Goal: Transaction & Acquisition: Purchase product/service

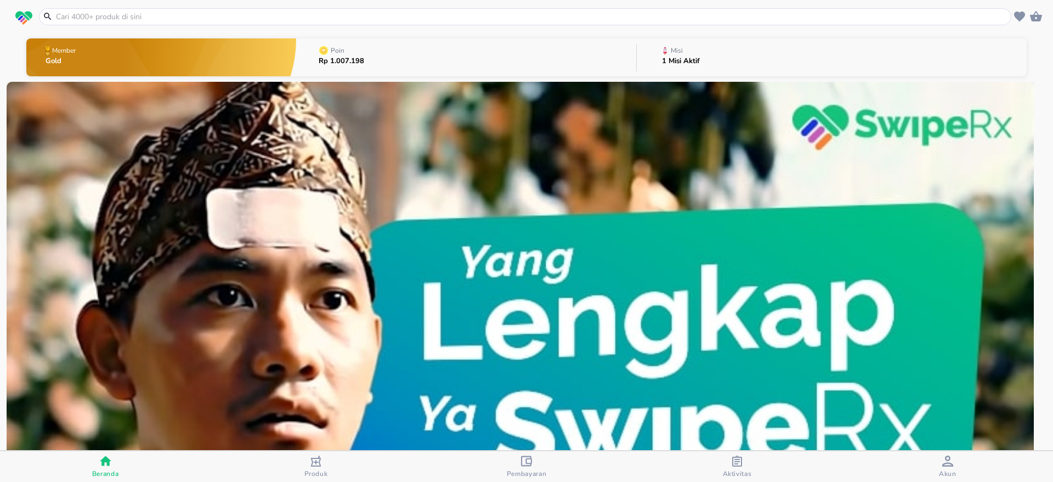
click at [211, 22] on div at bounding box center [525, 16] width 973 height 17
click at [211, 19] on input "text" at bounding box center [532, 17] width 954 height 12
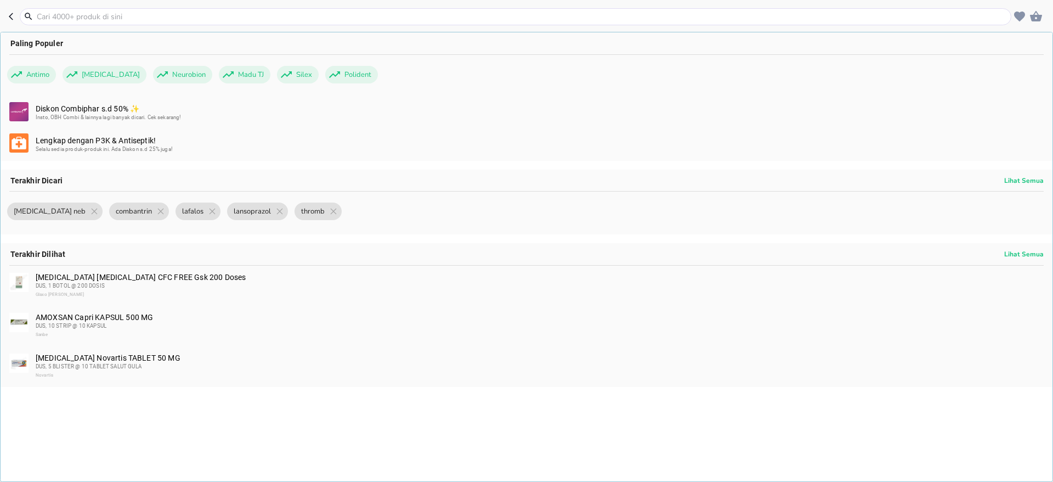
click at [211, 16] on input "text" at bounding box center [522, 17] width 973 height 12
paste input "Apotek Aliya"
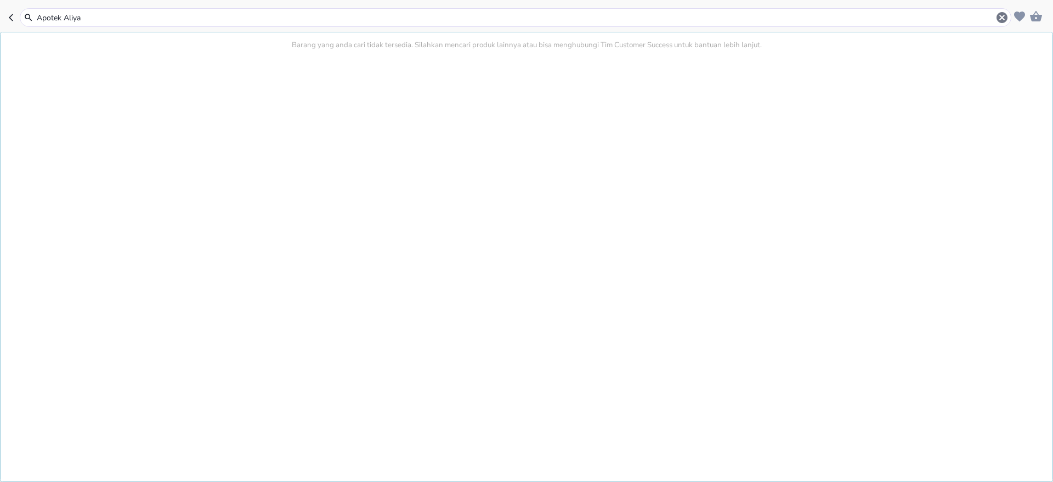
drag, startPoint x: 95, startPoint y: 20, endPoint x: 22, endPoint y: 20, distance: 72.4
click at [22, 20] on div "Apotek Aliya" at bounding box center [515, 17] width 986 height 13
paste input "[MEDICAL_DATA]"
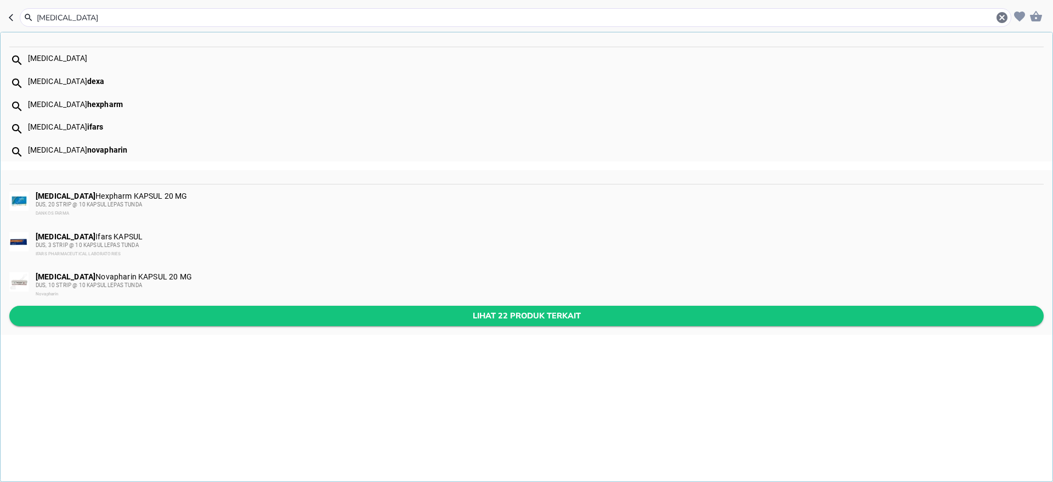
type input "[MEDICAL_DATA]"
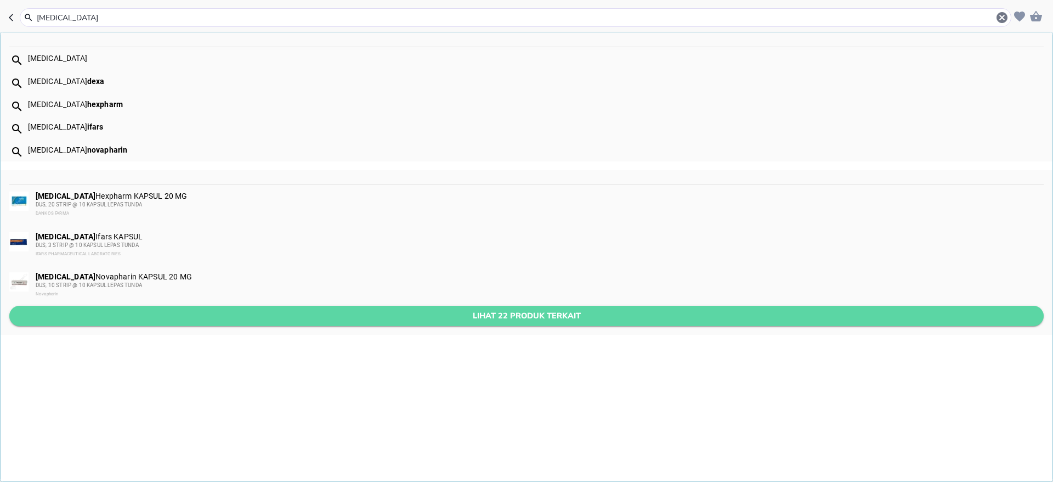
click at [272, 323] on button "Lihat 22 produk terkait" at bounding box center [526, 316] width 1035 height 20
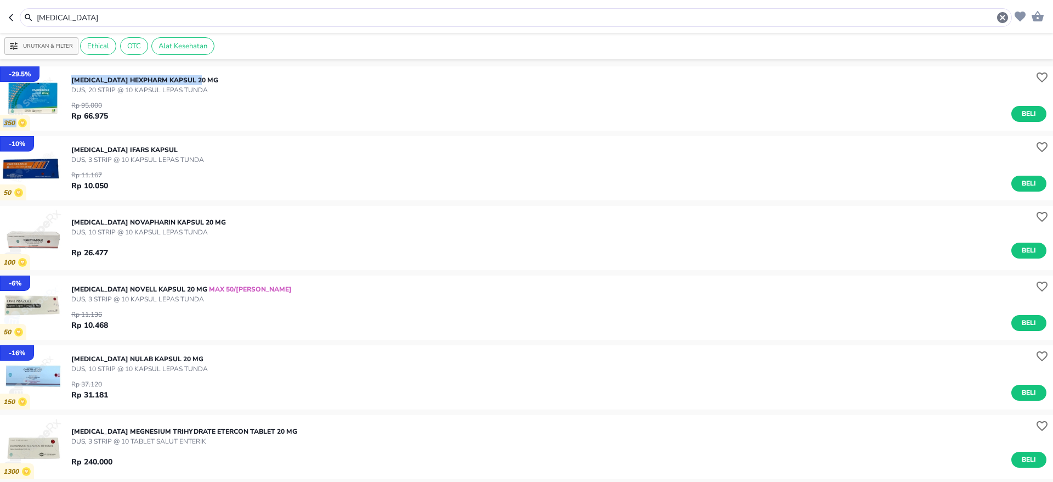
drag, startPoint x: 217, startPoint y: 75, endPoint x: 69, endPoint y: 81, distance: 148.3
click at [69, 81] on div "- 29.5 % 350 OMEPRAZOLE Hexpharm KAPSUL 20 MG DUS, 20 STRIP @ 10 KAPSUL LEPAS T…" at bounding box center [526, 98] width 1053 height 64
copy div "350 OMEPRAZOLE Hexpharm KAPSUL 20 MG"
click at [308, 17] on input "[MEDICAL_DATA]" at bounding box center [516, 18] width 961 height 12
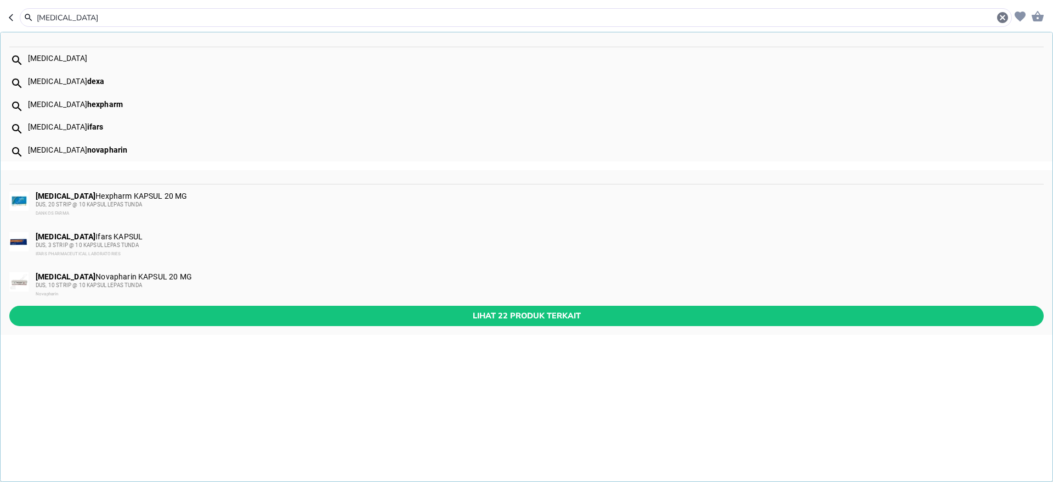
click at [258, 304] on div "OMEPRAZOLE Novapharin KAPSUL 20 MG DUS, 10 STRIP @ 10 KAPSUL LEPAS TUNDA Novaph…" at bounding box center [527, 285] width 1052 height 41
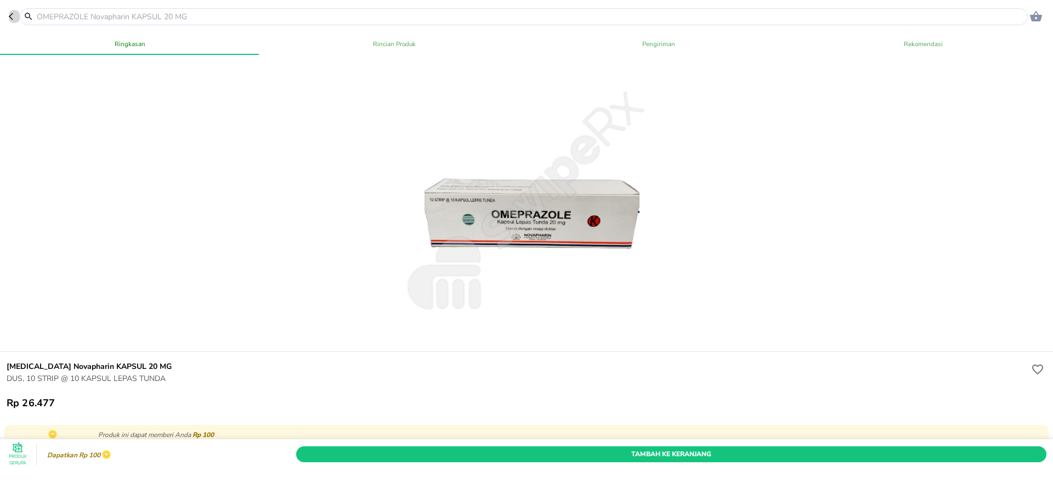
click at [13, 19] on icon "button" at bounding box center [11, 16] width 4 height 7
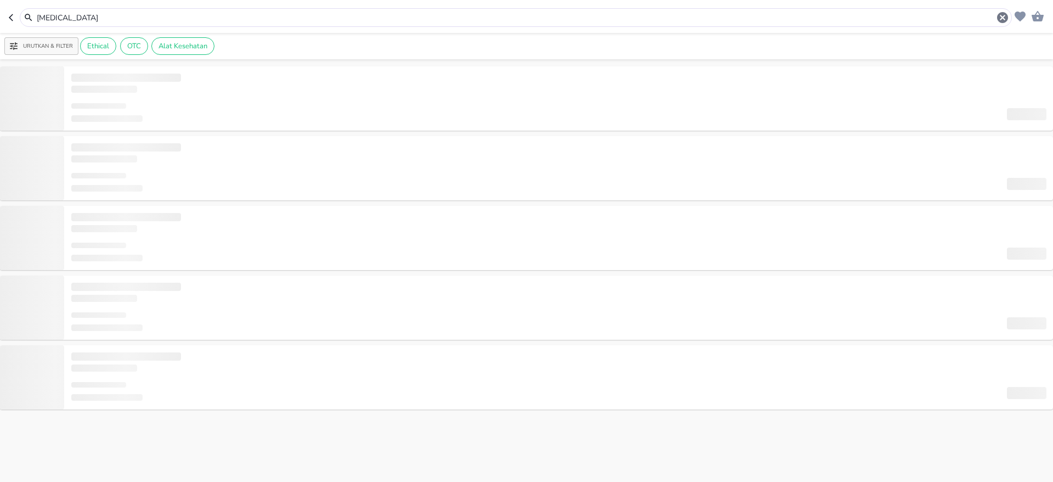
click at [139, 19] on input "[MEDICAL_DATA]" at bounding box center [516, 18] width 961 height 12
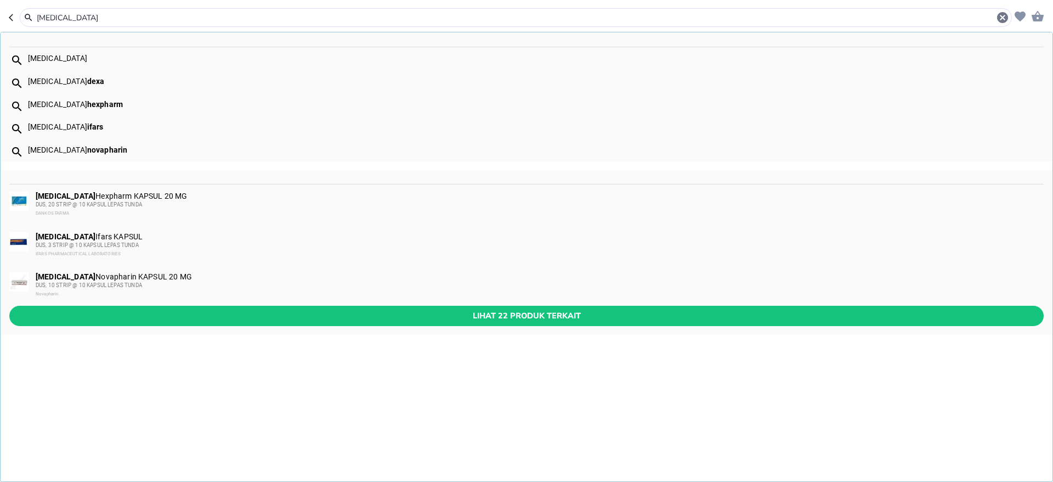
click at [396, 325] on button "Lihat 22 produk terkait" at bounding box center [526, 316] width 1035 height 20
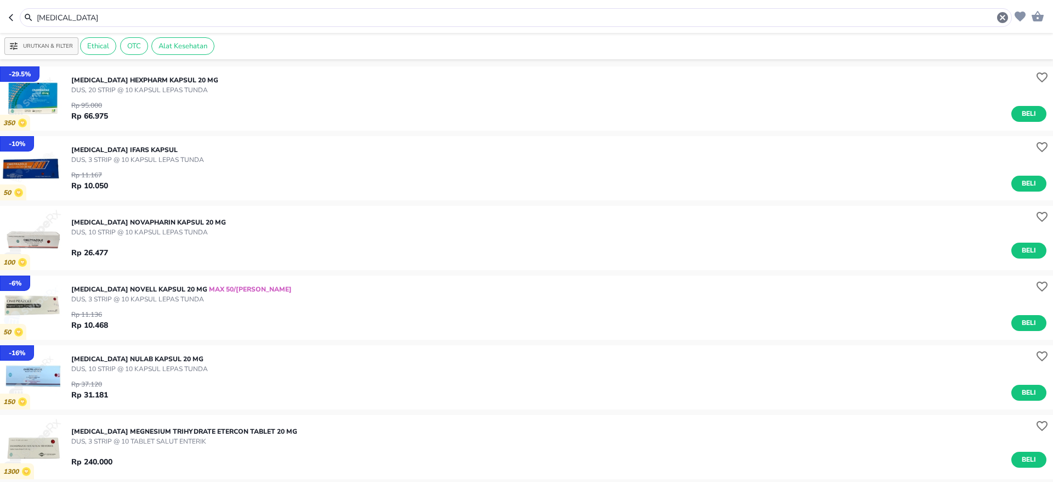
drag, startPoint x: 113, startPoint y: 15, endPoint x: 0, endPoint y: 14, distance: 113.0
click at [0, 14] on header "[MEDICAL_DATA]" at bounding box center [526, 16] width 1053 height 33
paste input "voltadex"
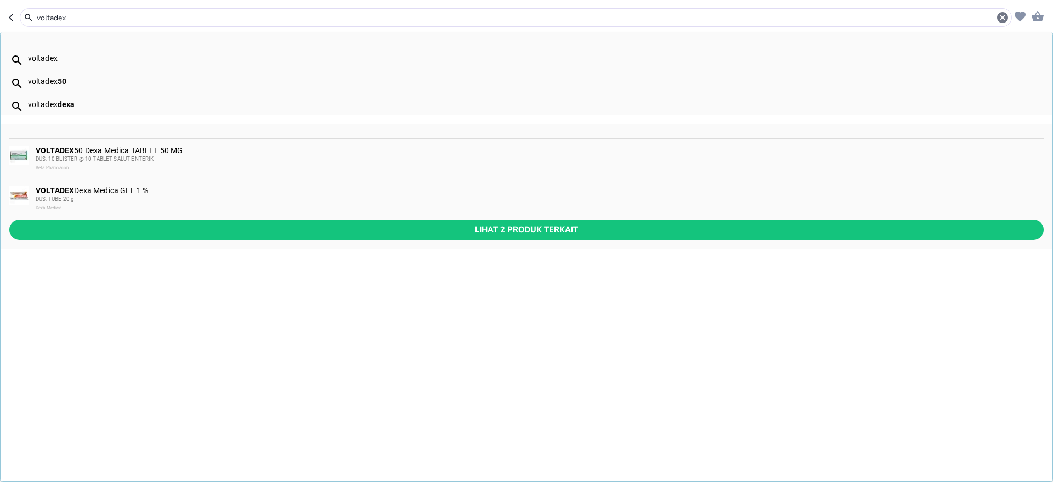
type input "voltadex"
click at [476, 230] on span "Lihat 2 produk terkait" at bounding box center [526, 230] width 1017 height 14
